Goal: Find specific page/section: Find specific page/section

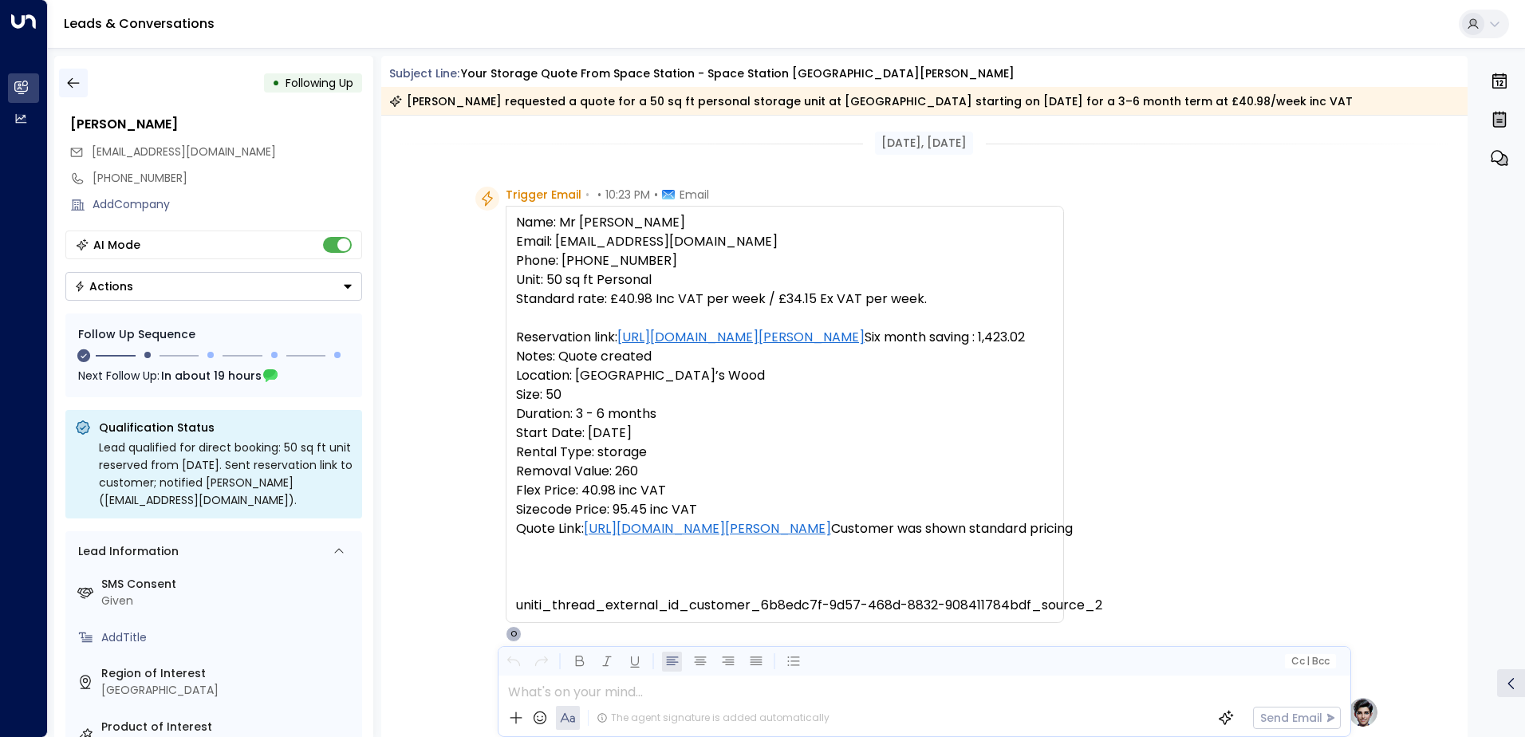
click at [76, 83] on icon "button" at bounding box center [73, 83] width 12 height 10
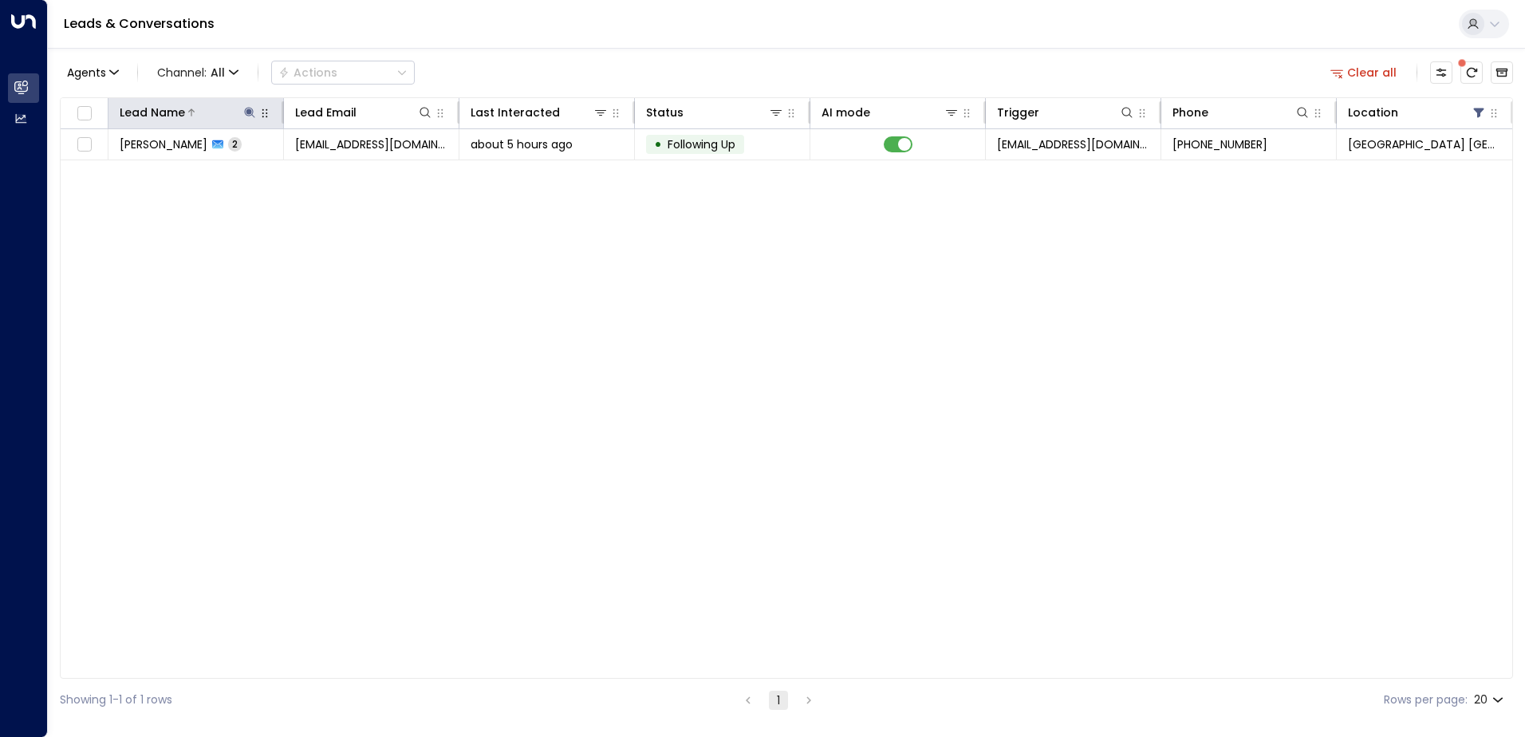
click at [250, 114] on icon at bounding box center [249, 112] width 13 height 13
click at [347, 169] on icon "button" at bounding box center [350, 170] width 10 height 10
click at [314, 166] on input "text" at bounding box center [250, 171] width 220 height 30
type input "*******"
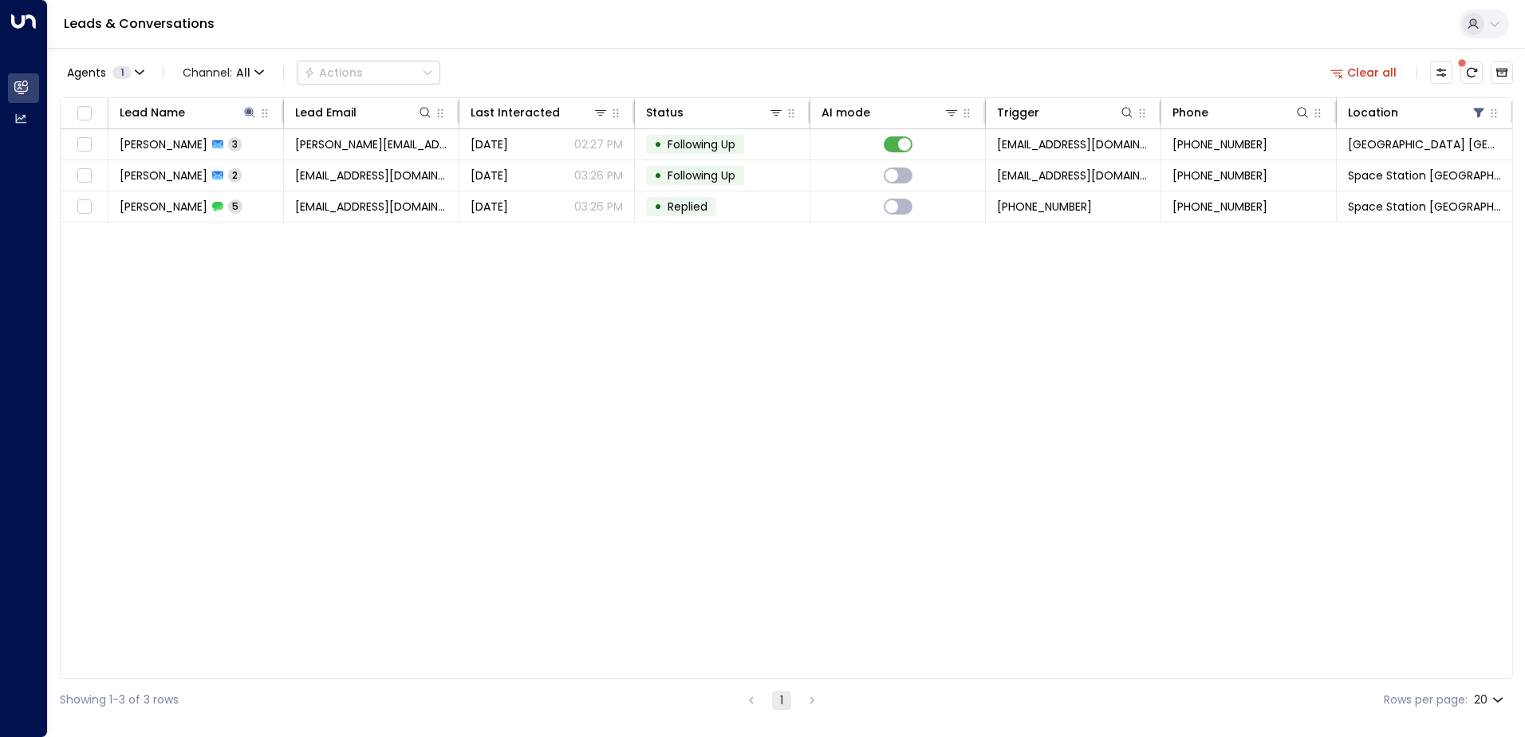
click at [654, 63] on div "Agents 1 Channel: All Actions Clear all" at bounding box center [787, 73] width 1454 height 34
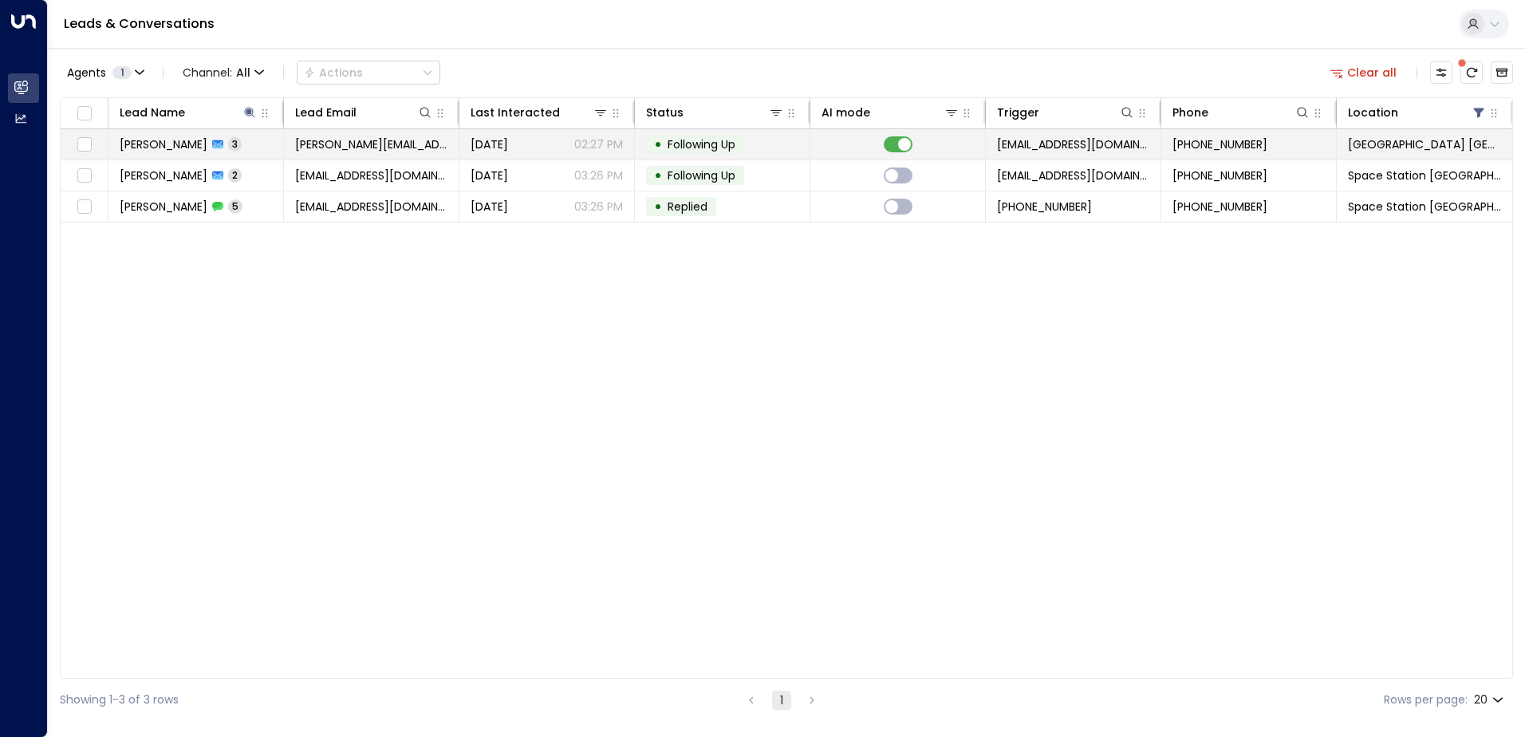
click at [244, 149] on td "[PERSON_NAME] 3" at bounding box center [196, 144] width 176 height 30
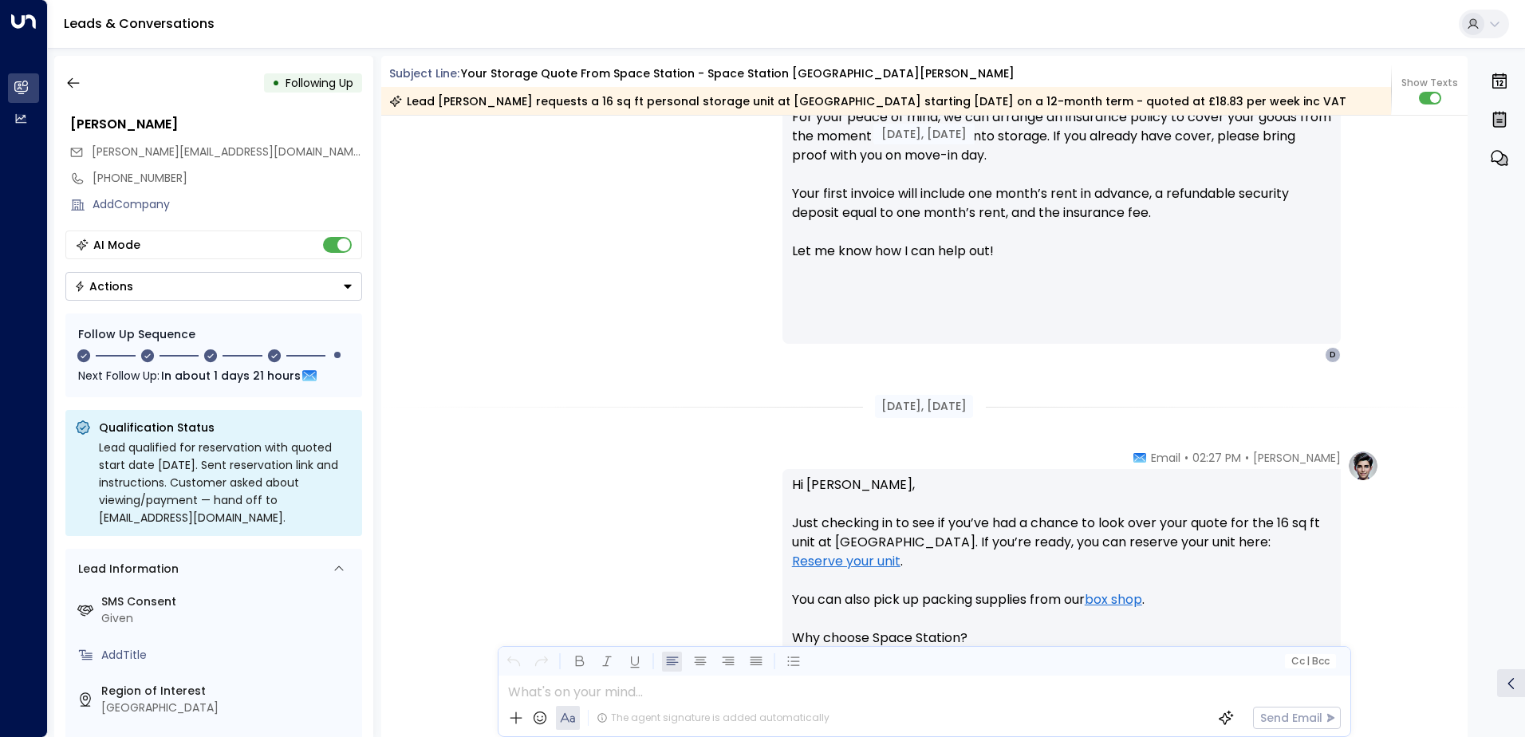
scroll to position [774, 0]
